Goal: Task Accomplishment & Management: Manage account settings

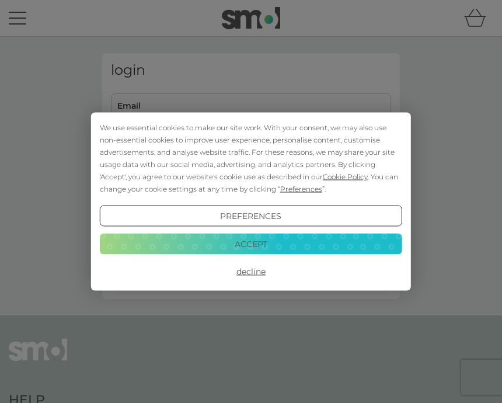
click at [373, 248] on button "Accept" at bounding box center [251, 243] width 302 height 21
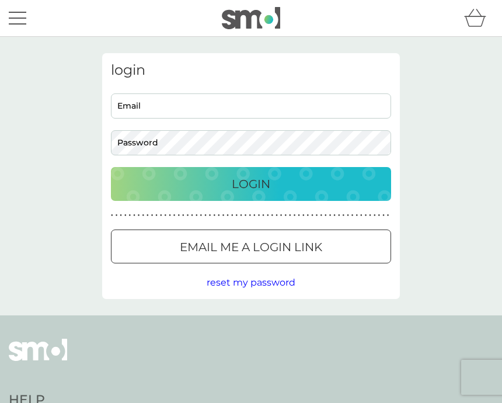
click at [232, 99] on input "Email" at bounding box center [251, 105] width 280 height 25
type input "[EMAIL_ADDRESS][DOMAIN_NAME]"
click at [251, 183] on button "Login" at bounding box center [251, 184] width 280 height 34
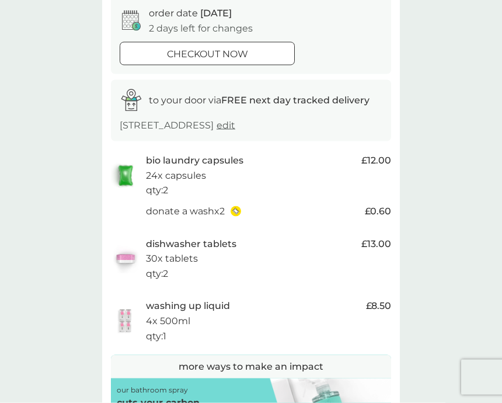
scroll to position [120, 0]
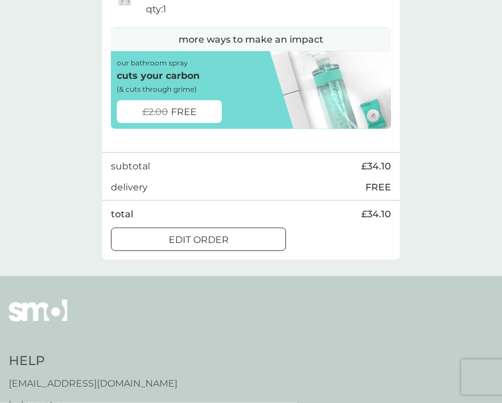
click at [242, 232] on div "edit order" at bounding box center [199, 239] width 174 height 15
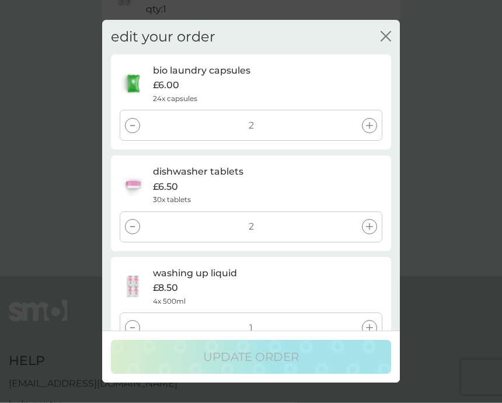
scroll to position [447, 0]
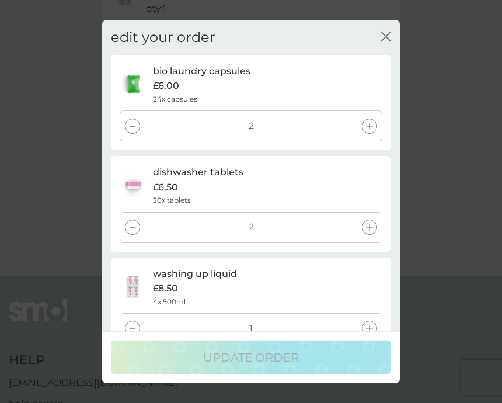
click at [307, 93] on div "£6.00" at bounding box center [267, 85] width 229 height 15
click at [384, 40] on icon "close" at bounding box center [386, 37] width 11 height 11
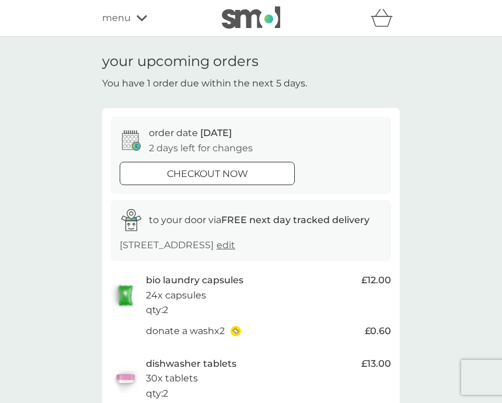
click at [137, 19] on icon at bounding box center [142, 18] width 11 height 7
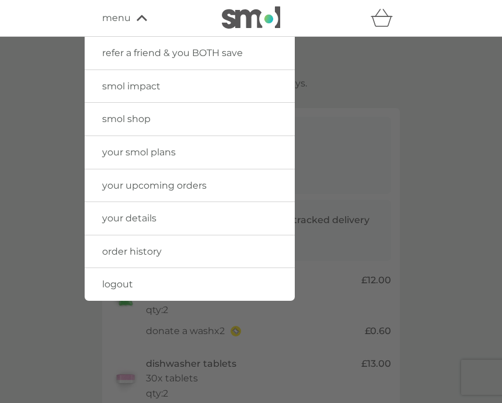
click at [241, 153] on link "your smol plans" at bounding box center [190, 152] width 210 height 33
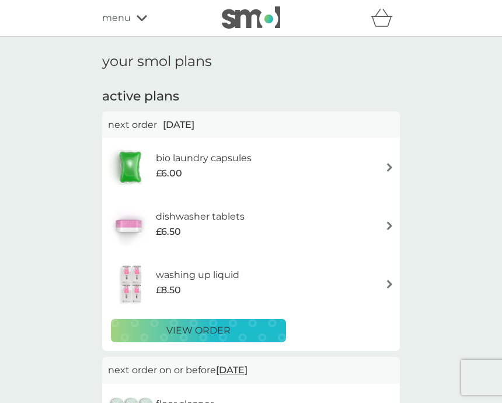
click at [386, 166] on img at bounding box center [389, 167] width 9 height 9
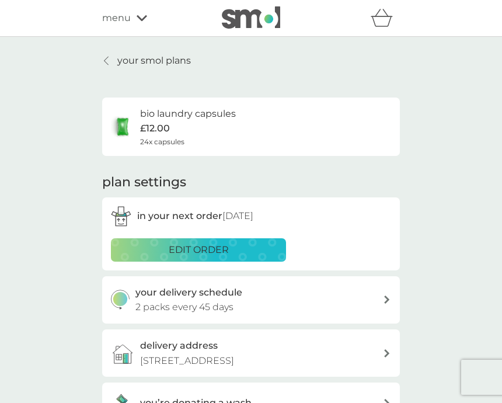
click at [259, 248] on div "edit order" at bounding box center [199, 249] width 160 height 15
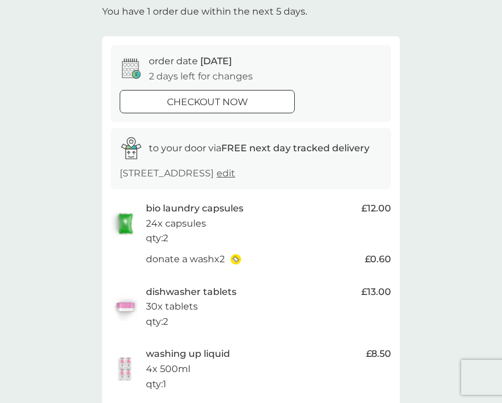
scroll to position [59, 0]
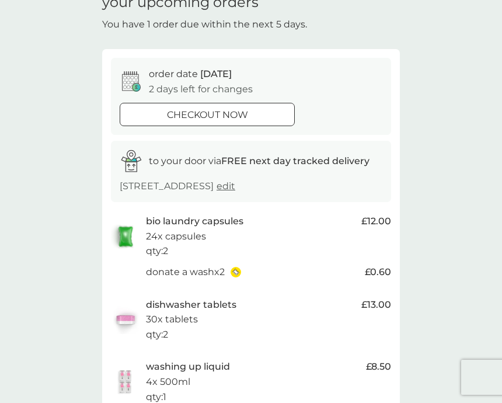
click at [221, 228] on div "bio laundry capsules 24x capsules qty : 2" at bounding box center [251, 236] width 210 height 45
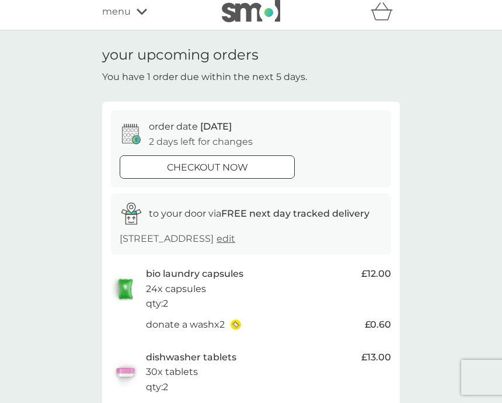
scroll to position [0, 0]
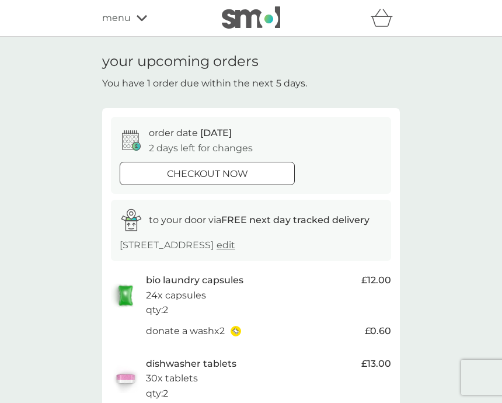
click at [144, 25] on div "menu" at bounding box center [151, 18] width 99 height 15
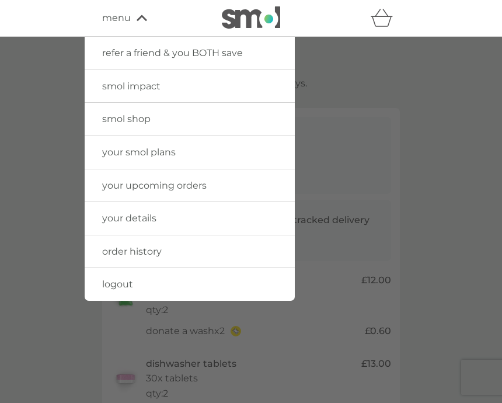
click at [239, 152] on link "your smol plans" at bounding box center [190, 152] width 210 height 33
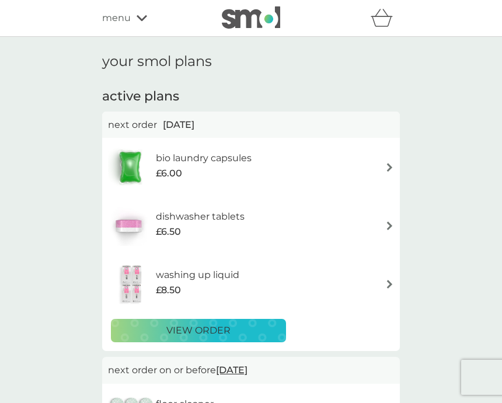
scroll to position [34, 0]
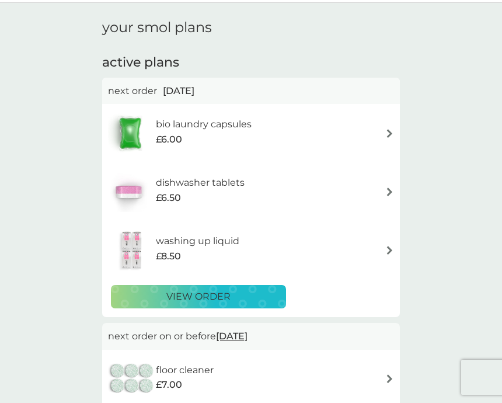
click at [258, 291] on div "view order" at bounding box center [199, 296] width 160 height 15
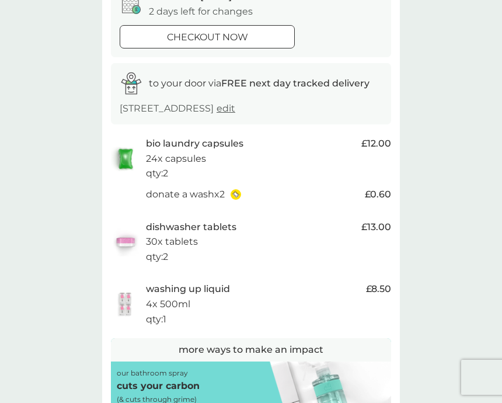
scroll to position [139, 0]
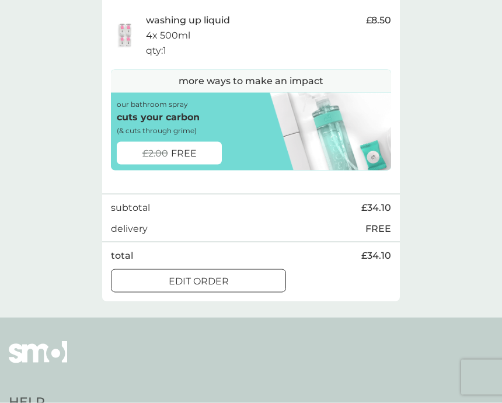
click at [247, 274] on div "edit order" at bounding box center [199, 281] width 174 height 15
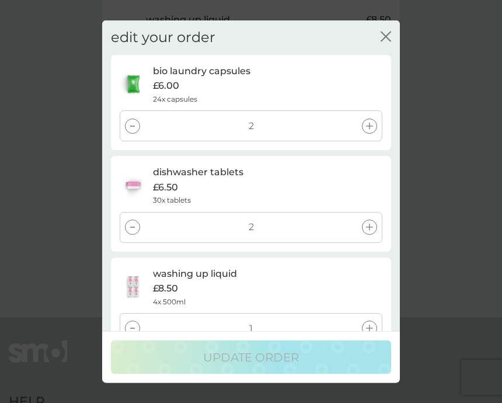
click at [137, 129] on div at bounding box center [132, 125] width 15 height 15
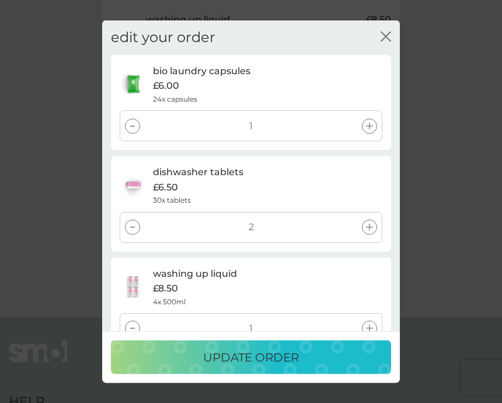
click at [130, 133] on div at bounding box center [132, 125] width 15 height 15
click at [131, 232] on div at bounding box center [132, 227] width 15 height 15
click at [131, 228] on div at bounding box center [132, 227] width 15 height 15
click at [132, 330] on div at bounding box center [132, 328] width 15 height 15
click at [133, 333] on div at bounding box center [132, 328] width 15 height 15
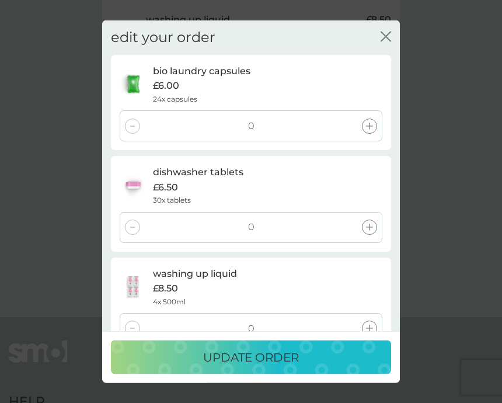
click at [288, 367] on p "update order" at bounding box center [251, 357] width 96 height 19
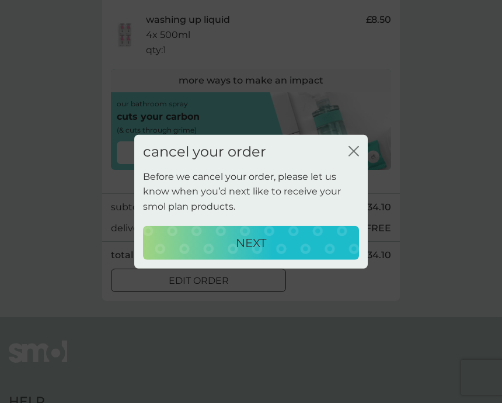
click at [286, 252] on div "NEXT" at bounding box center [251, 242] width 193 height 19
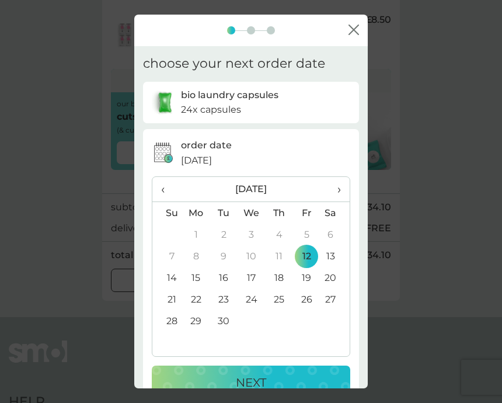
click at [336, 200] on span "›" at bounding box center [335, 189] width 12 height 25
click at [279, 287] on td "16" at bounding box center [279, 278] width 27 height 22
click at [281, 388] on div "NEXT" at bounding box center [250, 382] width 175 height 19
click at [341, 200] on span "›" at bounding box center [335, 189] width 12 height 25
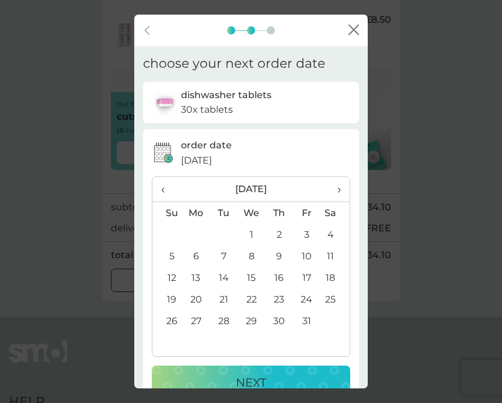
click at [286, 288] on td "16" at bounding box center [279, 278] width 27 height 22
click at [294, 386] on div "NEXT" at bounding box center [250, 382] width 175 height 19
click at [342, 196] on th "›" at bounding box center [335, 189] width 29 height 25
click at [165, 201] on span "‹" at bounding box center [167, 189] width 12 height 25
click at [288, 286] on td "16" at bounding box center [279, 278] width 27 height 22
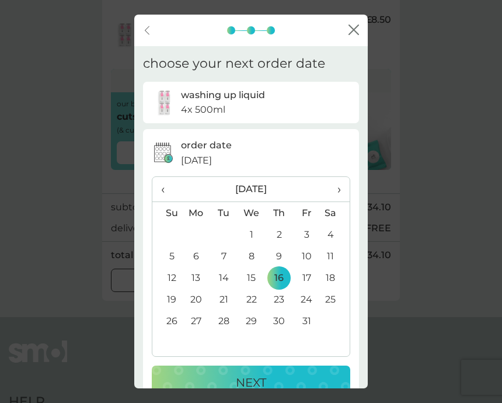
click at [277, 388] on div "NEXT" at bounding box center [250, 382] width 175 height 19
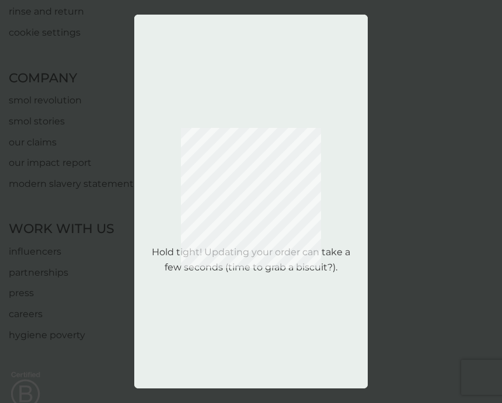
scroll to position [0, 0]
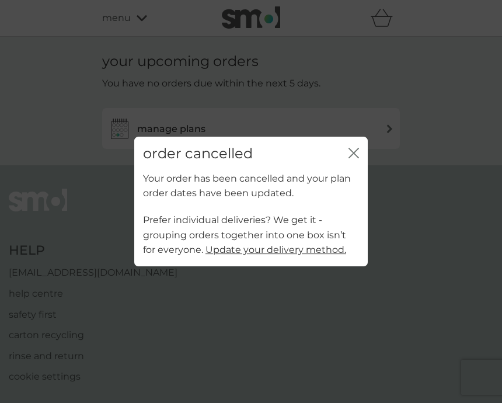
click at [353, 158] on icon "close" at bounding box center [354, 153] width 11 height 11
